Goal: Book appointment/travel/reservation

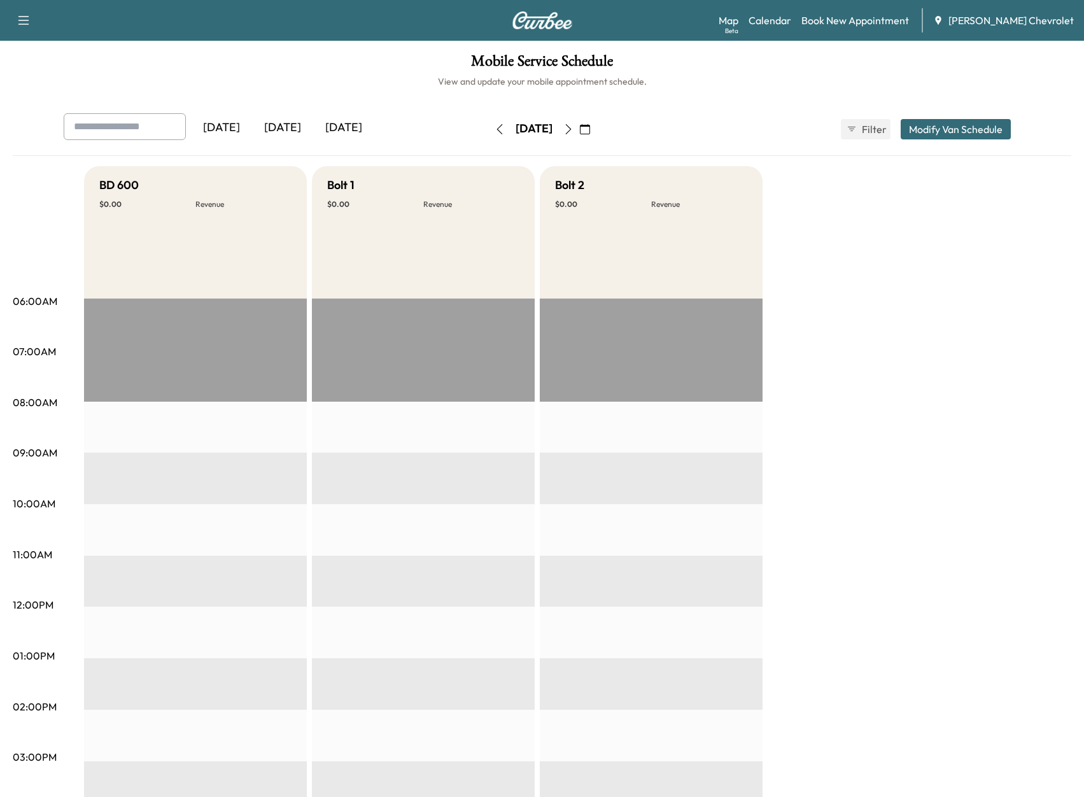
click at [579, 123] on button "button" at bounding box center [569, 129] width 22 height 20
click at [489, 126] on button "button" at bounding box center [500, 129] width 22 height 20
click at [489, 128] on div "[DATE]" at bounding box center [534, 129] width 90 height 20
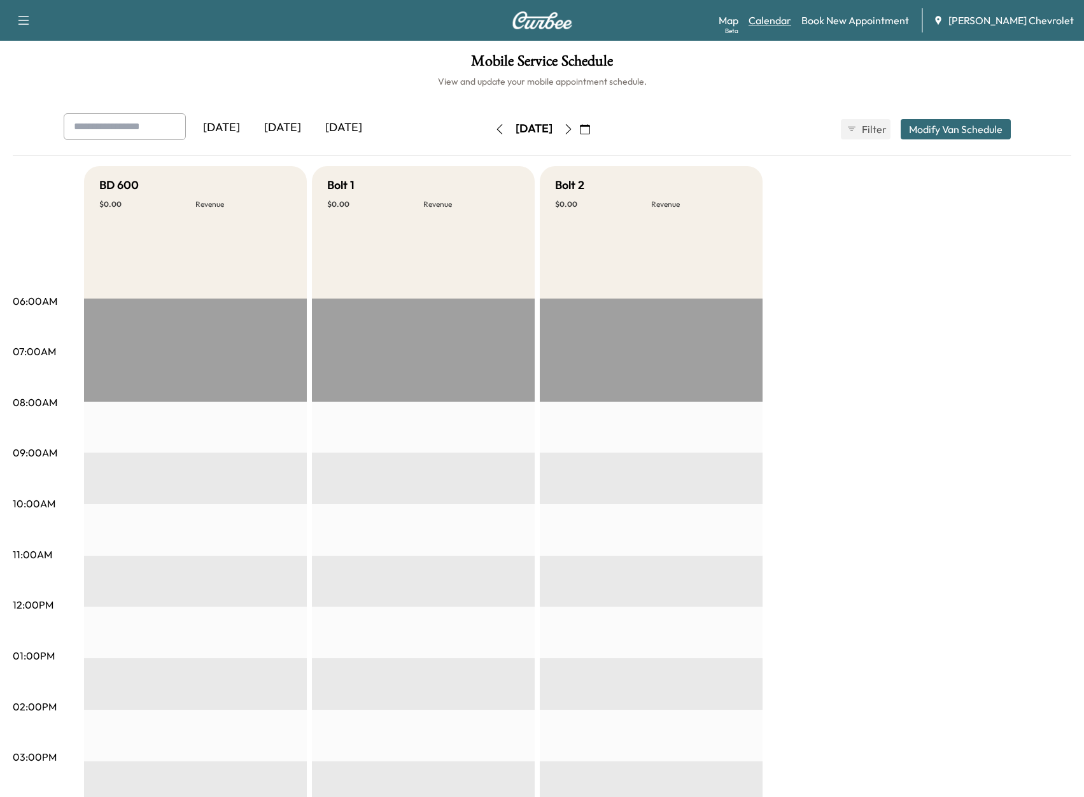
click at [791, 14] on link "Calendar" at bounding box center [770, 20] width 43 height 15
click at [574, 129] on icon "button" at bounding box center [568, 129] width 10 height 10
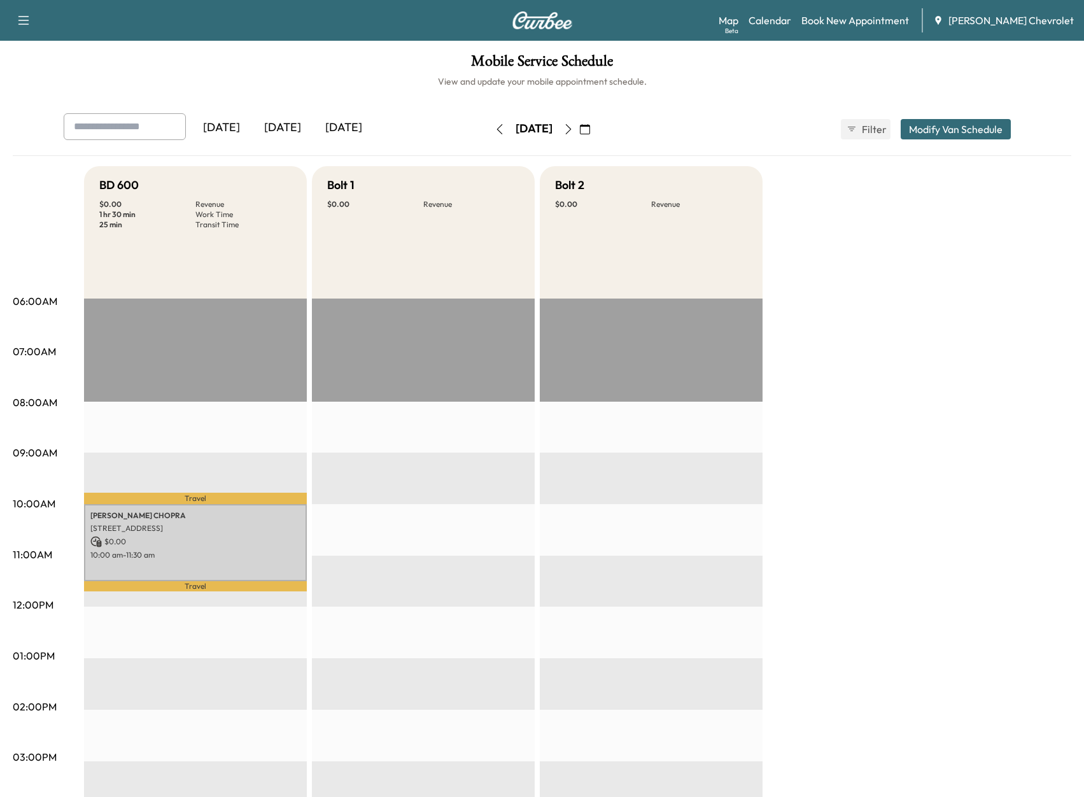
click at [574, 132] on icon "button" at bounding box center [568, 129] width 10 height 10
